Goal: Transaction & Acquisition: Purchase product/service

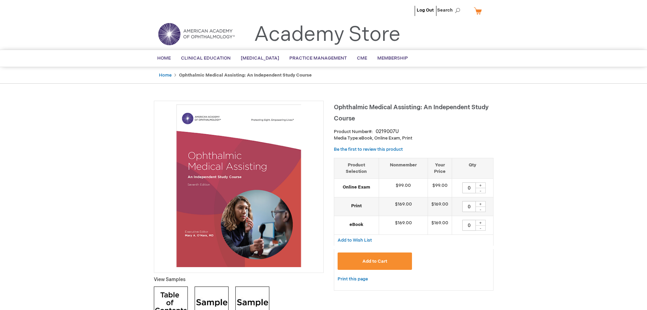
drag, startPoint x: 0, startPoint y: 0, endPoint x: 480, endPoint y: 185, distance: 514.1
click at [480, 185] on div "+" at bounding box center [481, 185] width 10 height 6
type input "1"
click at [379, 260] on span "Add to Cart" at bounding box center [375, 260] width 25 height 5
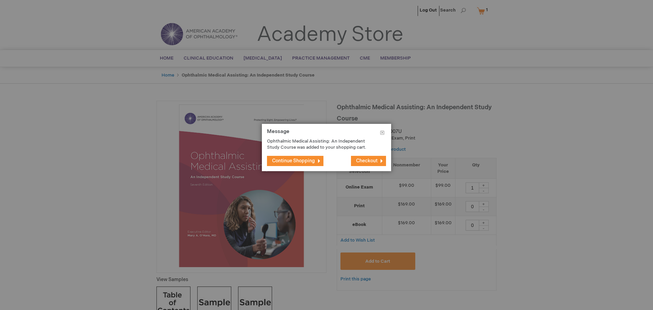
click at [356, 162] on span "Checkout" at bounding box center [366, 161] width 21 height 6
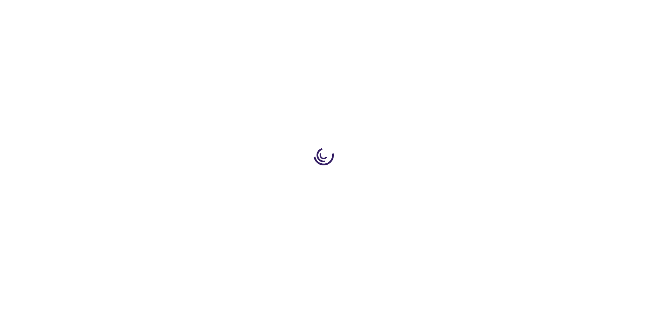
select select "US"
select select "58"
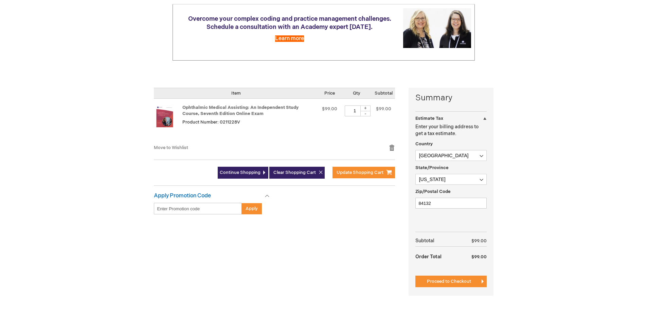
scroll to position [102, 0]
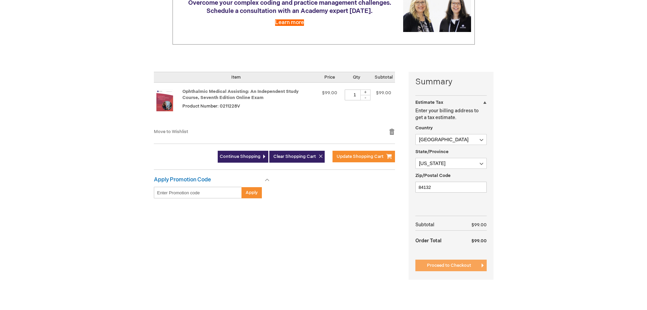
click at [432, 267] on span "Proceed to Checkout" at bounding box center [449, 264] width 44 height 5
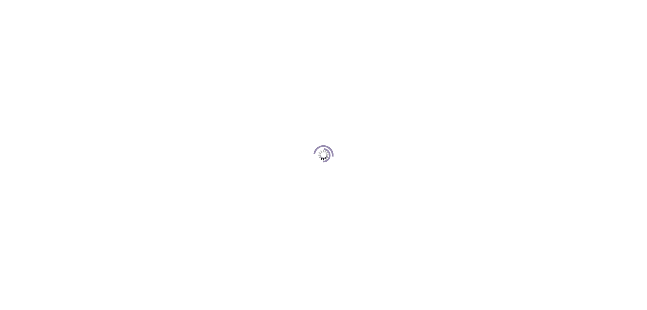
scroll to position [93, 0]
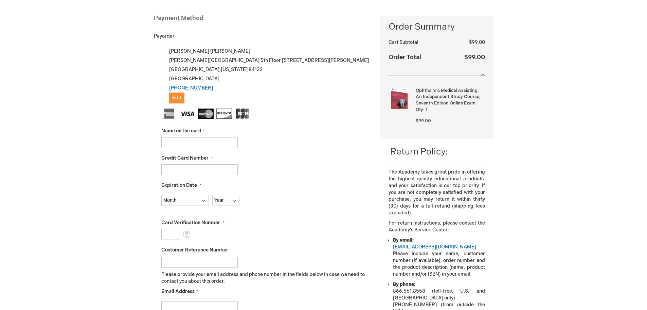
click at [196, 140] on input "Name on the card" at bounding box center [199, 142] width 76 height 11
type input "Lisa Mulcock"
type input "4866911000261423"
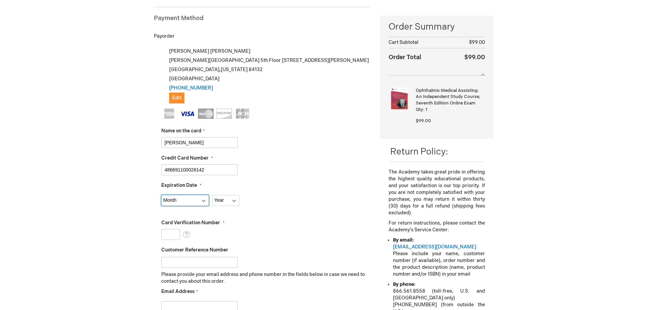
select select "12"
select select "2028"
type input "110"
type input "4866911000261423"
click at [192, 262] on input "Customer Reference Number" at bounding box center [199, 262] width 76 height 11
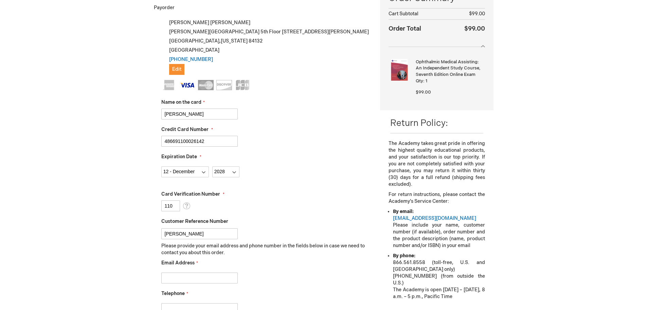
scroll to position [161, 0]
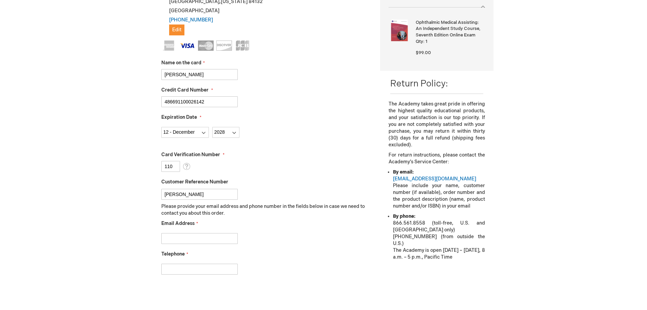
type input "[PERSON_NAME]"
click at [205, 238] on input "Email Address" at bounding box center [199, 238] width 76 height 11
type input "Lisa.Mulcock@hsc.utah.edu"
type input "8015855187"
checkbox input "true"
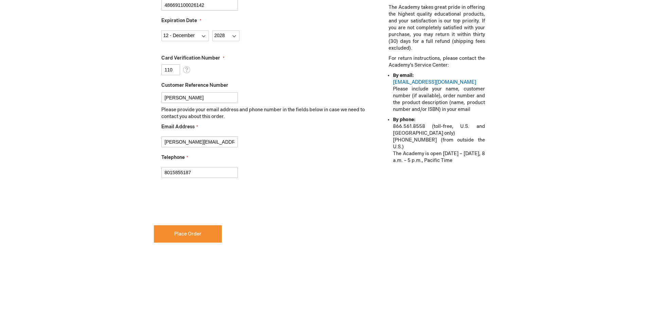
scroll to position [297, 0]
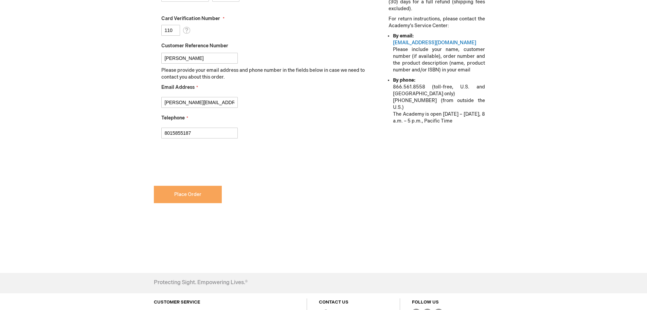
click at [192, 192] on span "Place Order" at bounding box center [187, 194] width 27 height 6
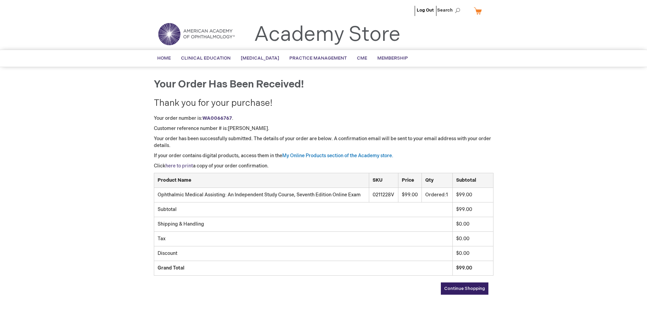
click at [187, 164] on link "here to print" at bounding box center [180, 166] width 28 height 6
